Goal: Task Accomplishment & Management: Use online tool/utility

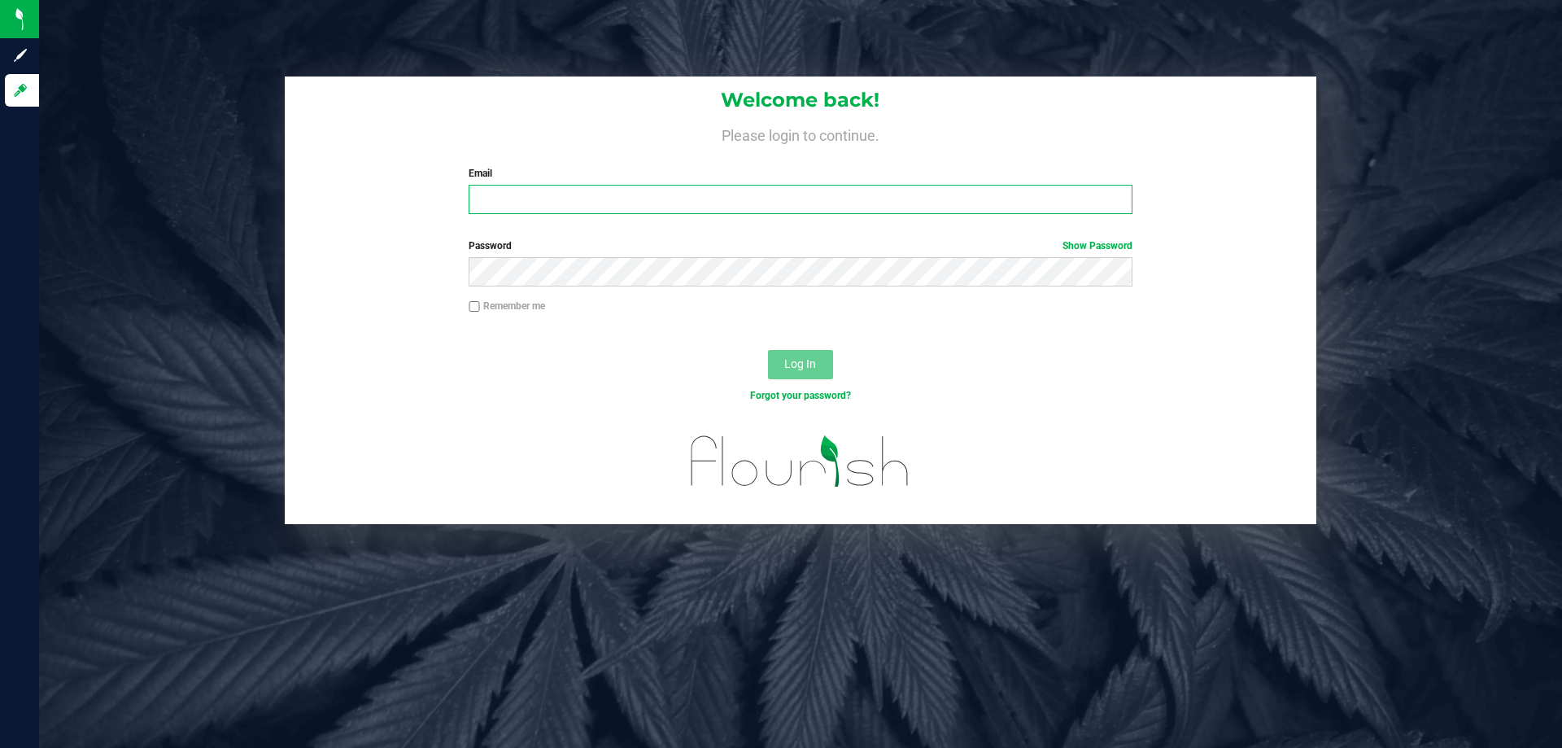
click at [495, 209] on input "Email" at bounding box center [800, 199] width 663 height 29
type input "[EMAIL_ADDRESS][DOMAIN_NAME]"
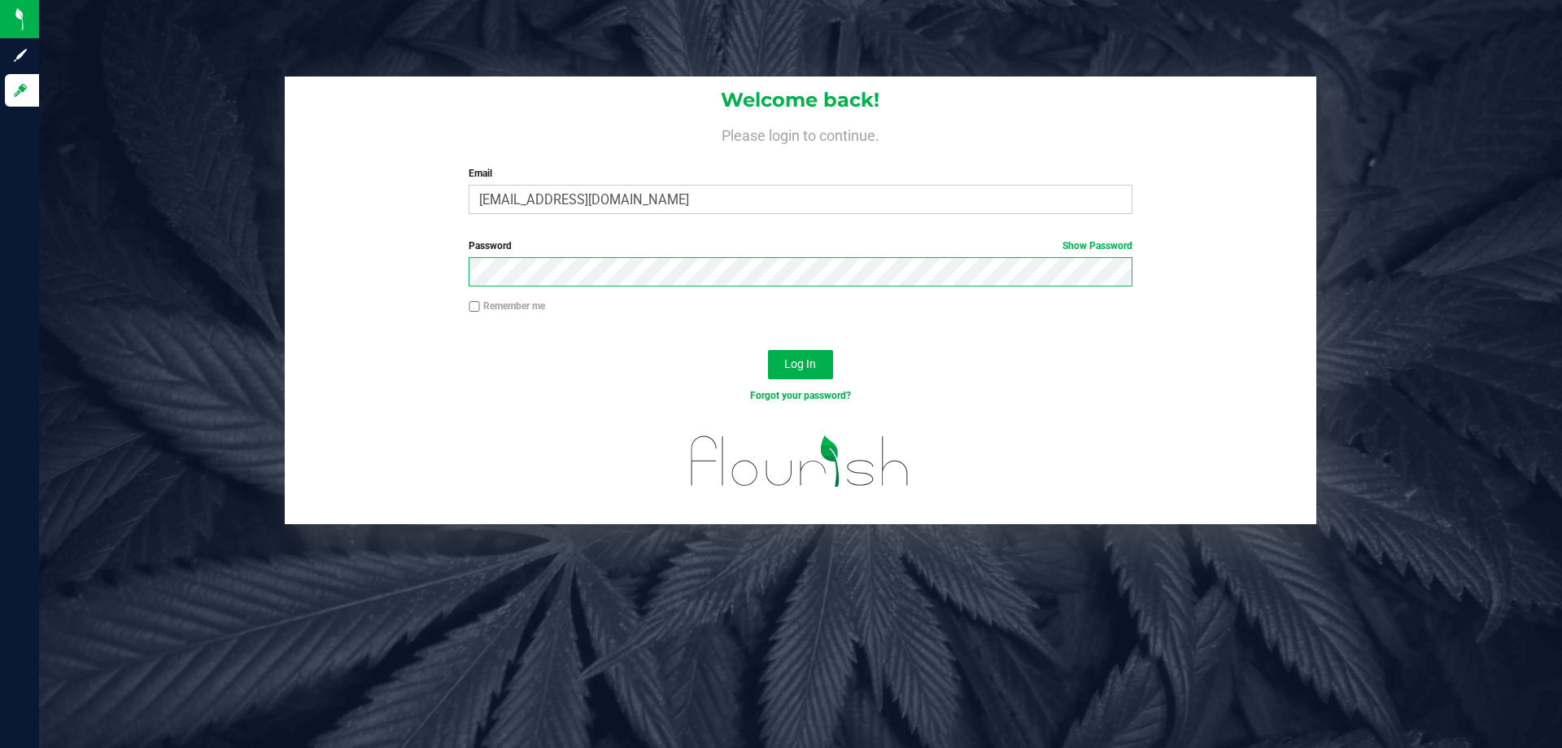
click at [768, 350] on button "Log In" at bounding box center [800, 364] width 65 height 29
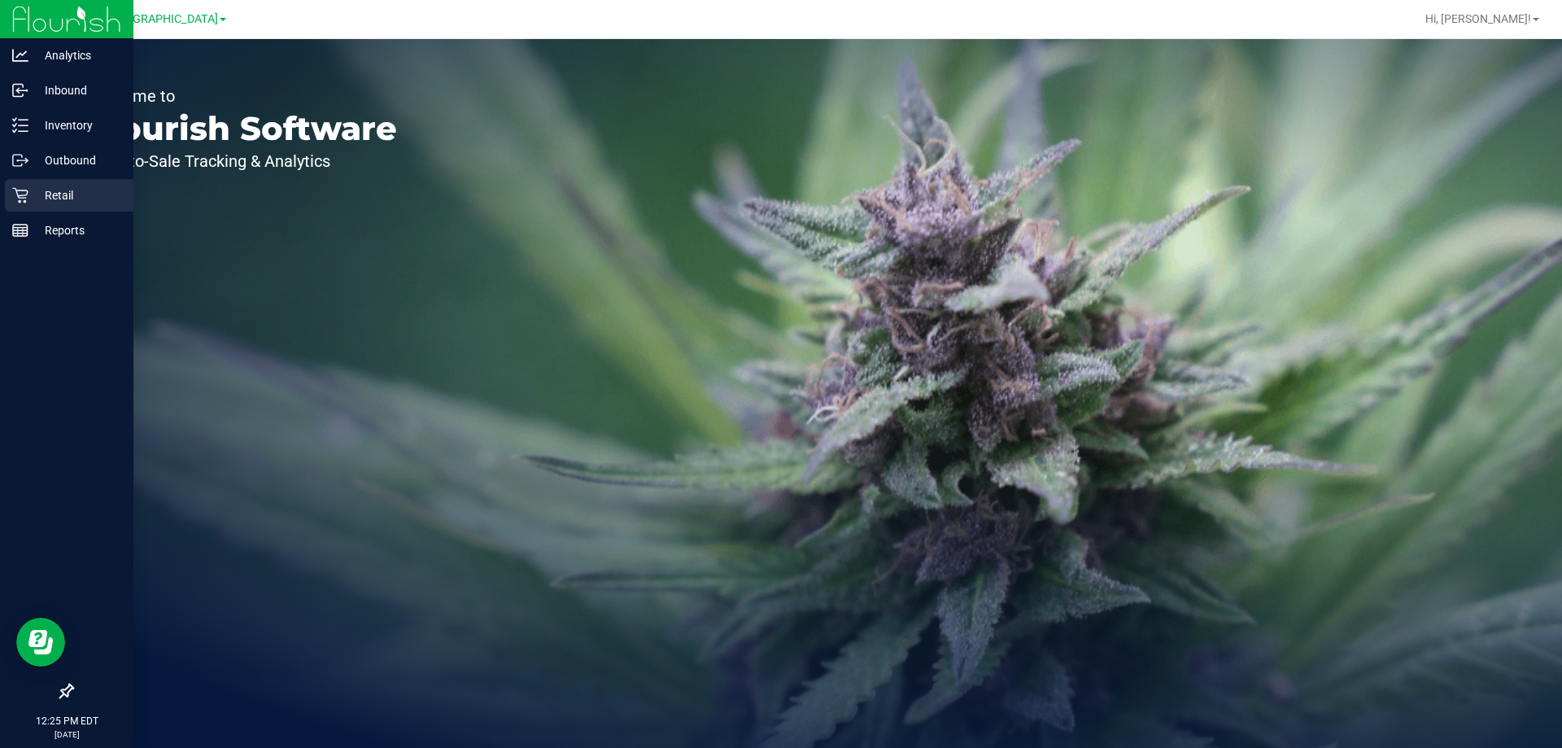
click at [41, 198] on p "Retail" at bounding box center [77, 195] width 98 height 20
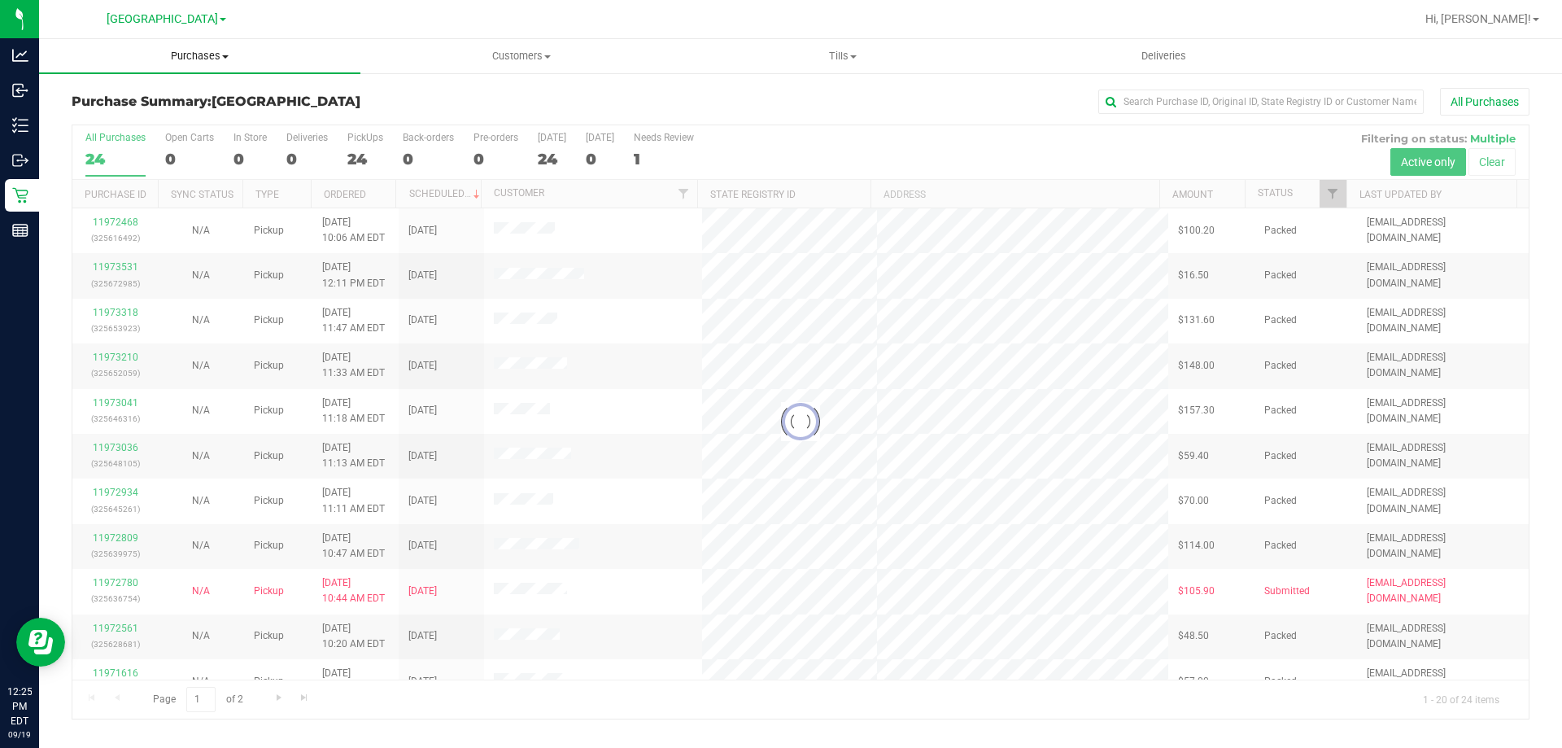
click at [187, 60] on span "Purchases" at bounding box center [199, 56] width 321 height 15
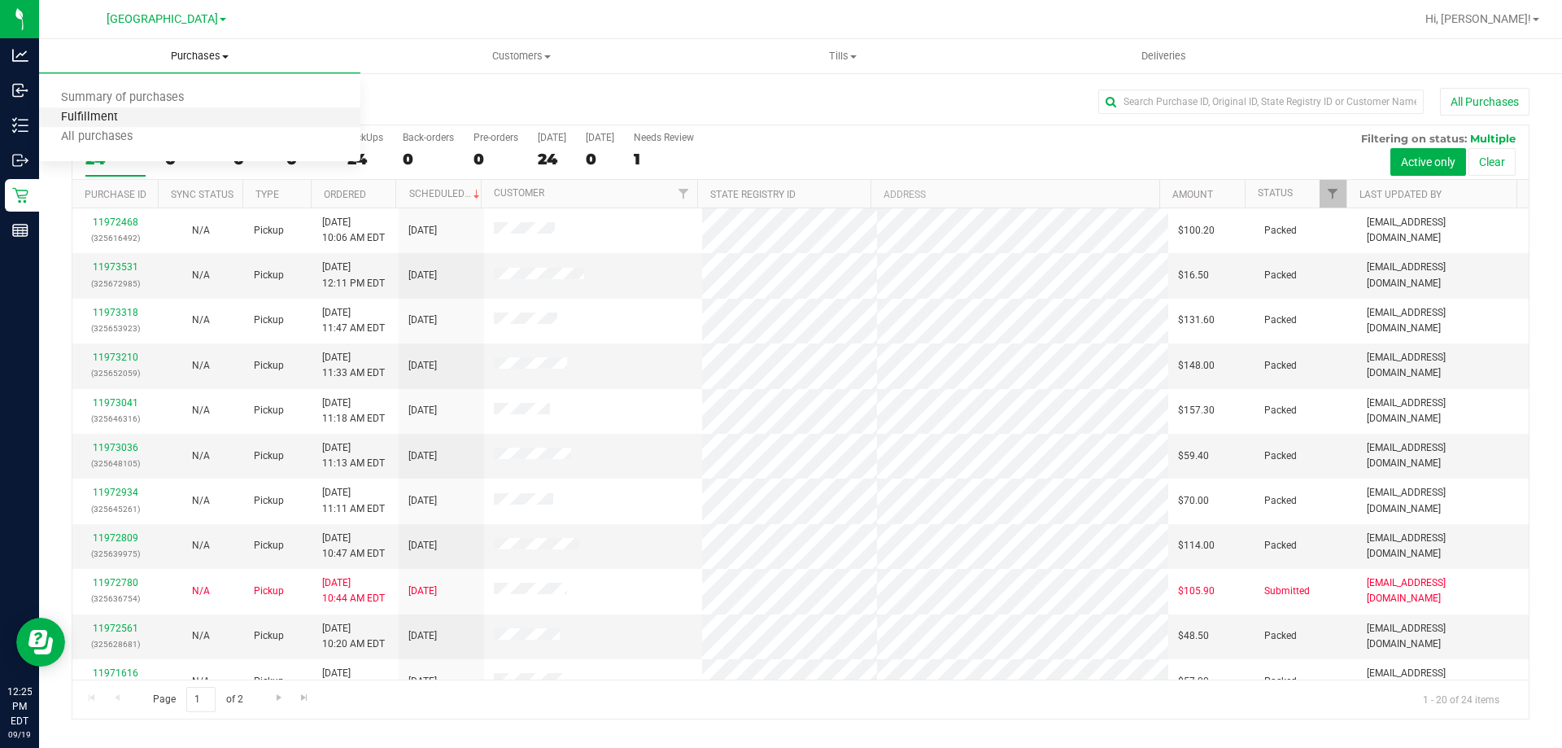
click at [83, 115] on span "Fulfillment" at bounding box center [89, 118] width 101 height 14
